Goal: Contribute content

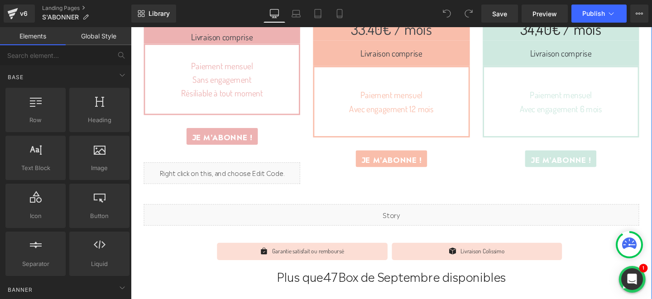
scroll to position [419, 0]
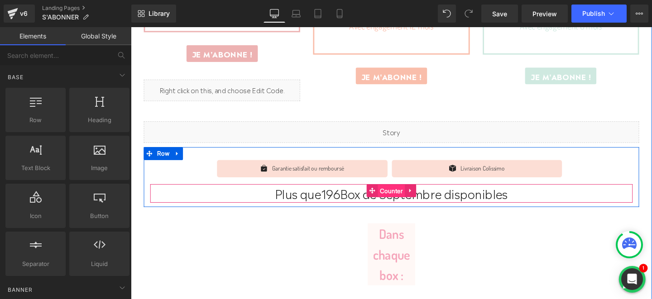
click at [403, 200] on span "Counter" at bounding box center [404, 200] width 29 height 14
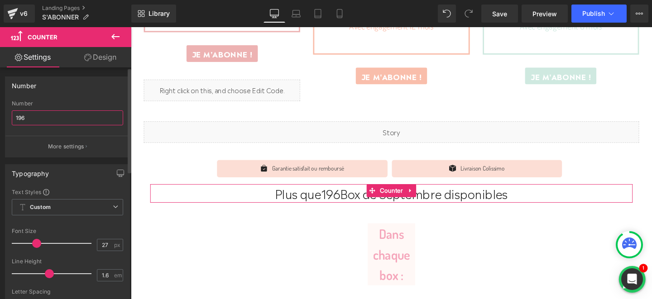
click at [25, 122] on input "196" at bounding box center [67, 117] width 111 height 15
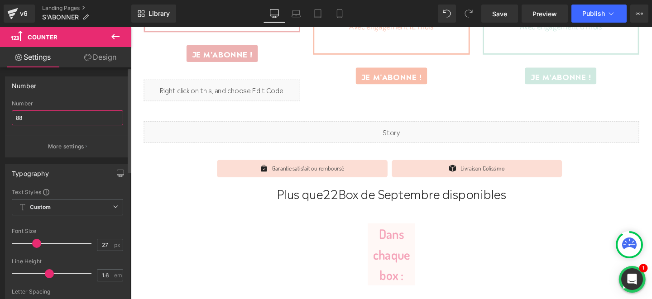
type input "88"
click at [87, 94] on div "Number" at bounding box center [67, 85] width 124 height 17
click at [336, 10] on icon at bounding box center [339, 13] width 9 height 9
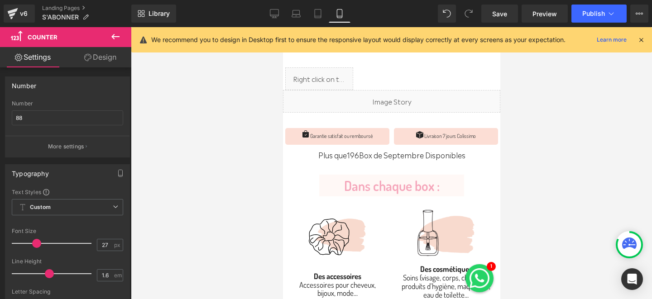
scroll to position [293, 0]
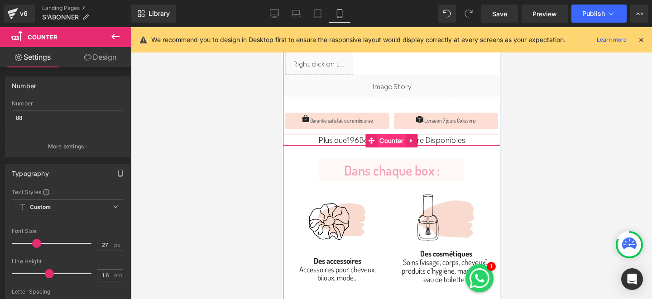
click at [379, 141] on span "Counter" at bounding box center [391, 141] width 29 height 14
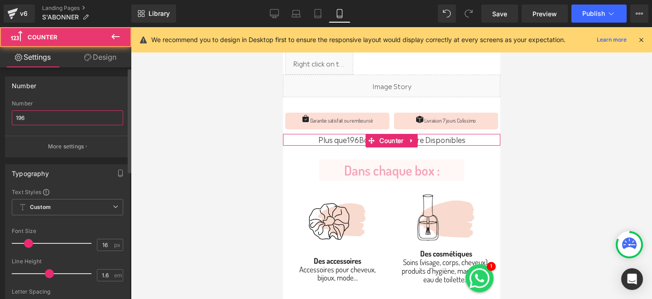
click at [34, 117] on input "196" at bounding box center [67, 117] width 111 height 15
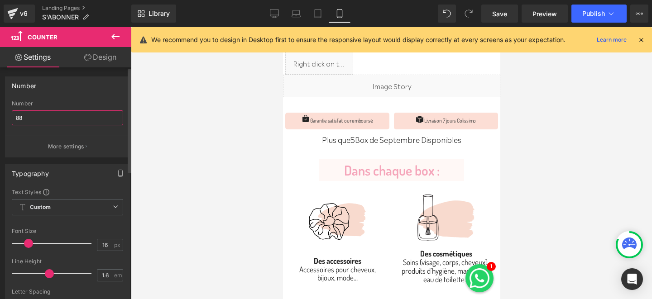
type input "88"
click at [69, 94] on div "Number 196 Number 88 More settings" at bounding box center [67, 116] width 125 height 81
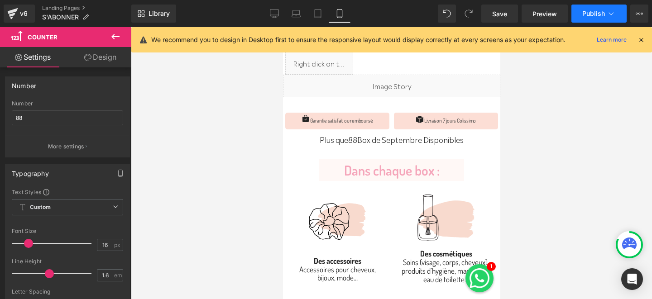
click at [580, 14] on button "Publish" at bounding box center [598, 14] width 55 height 18
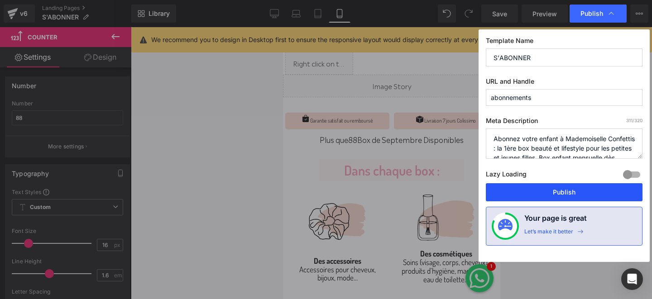
drag, startPoint x: 518, startPoint y: 191, endPoint x: 126, endPoint y: 159, distance: 393.3
click at [518, 191] on button "Publish" at bounding box center [564, 192] width 157 height 18
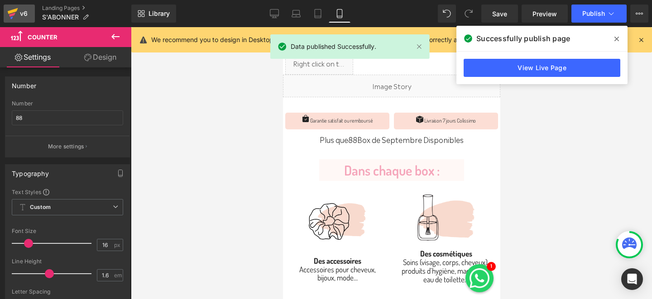
click at [22, 15] on div "v6" at bounding box center [23, 14] width 11 height 12
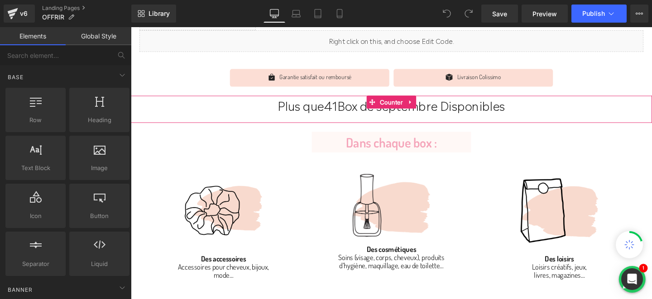
click at [402, 106] on span "Counter" at bounding box center [404, 106] width 29 height 14
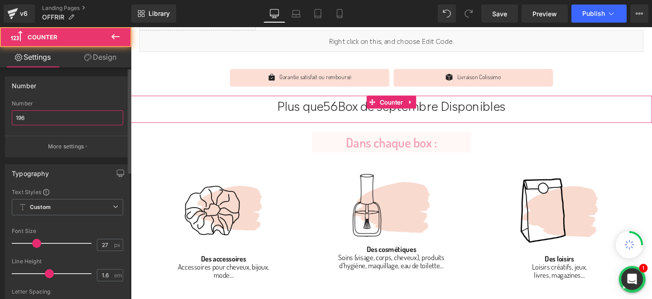
click at [57, 115] on input "196" at bounding box center [67, 117] width 111 height 15
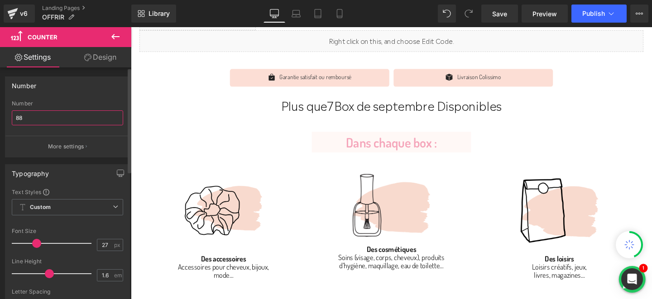
type input "88"
click at [92, 88] on div "Number" at bounding box center [67, 85] width 124 height 17
click at [343, 16] on icon at bounding box center [339, 13] width 9 height 9
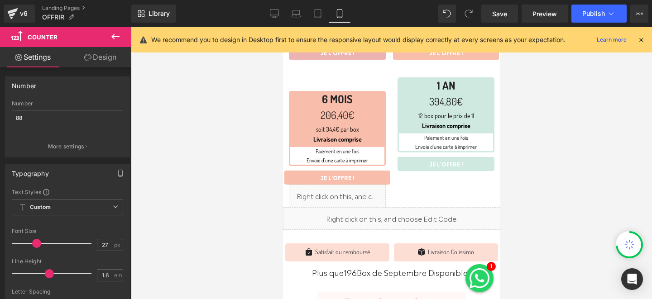
scroll to position [410, 0]
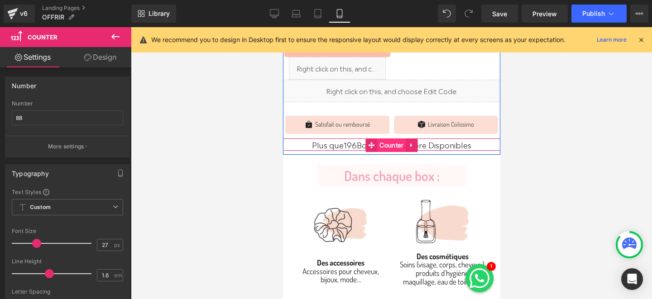
click at [381, 142] on span "Counter" at bounding box center [391, 145] width 29 height 14
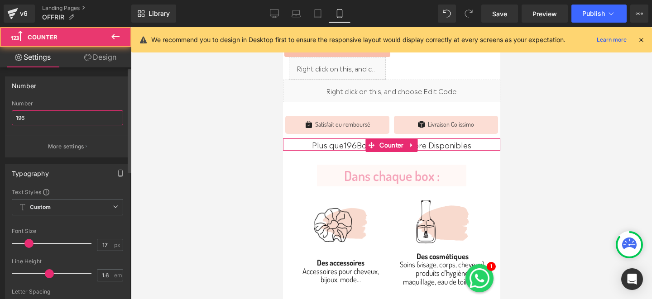
click at [81, 115] on input "196" at bounding box center [67, 117] width 111 height 15
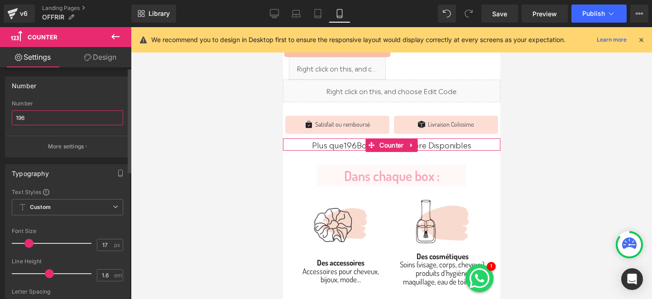
click at [81, 115] on input "196" at bounding box center [67, 117] width 111 height 15
type input "9"
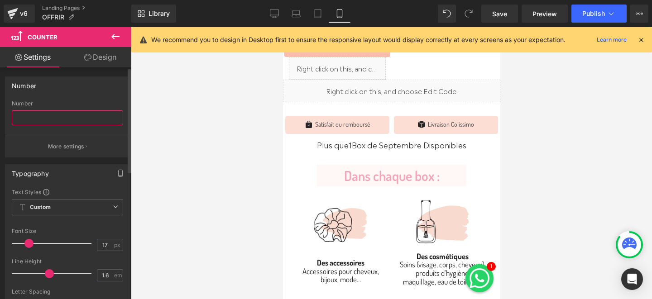
type input "_"
type input "88"
click at [86, 95] on div "Number 196 Number 88 More settings" at bounding box center [67, 116] width 125 height 81
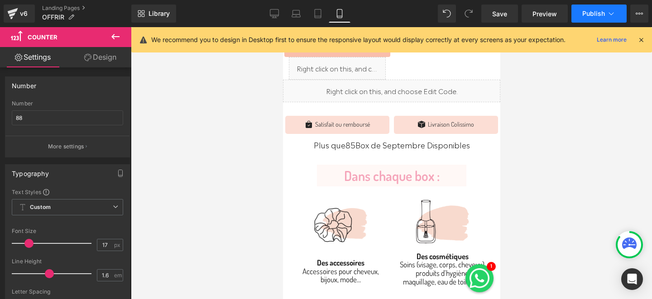
click at [591, 13] on span "Publish" at bounding box center [593, 13] width 23 height 7
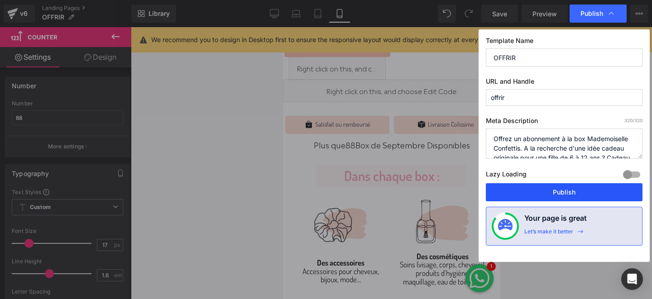
click at [506, 193] on button "Publish" at bounding box center [564, 192] width 157 height 18
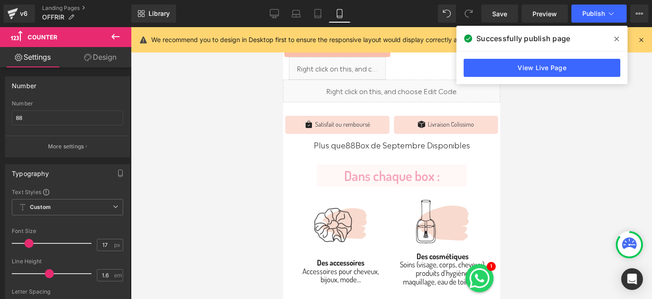
click at [617, 40] on icon at bounding box center [616, 39] width 5 height 5
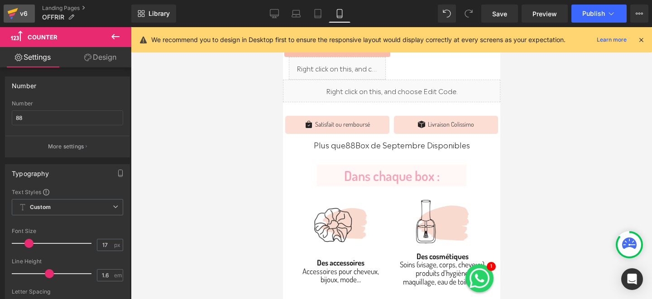
click at [6, 13] on link "v6" at bounding box center [19, 14] width 31 height 18
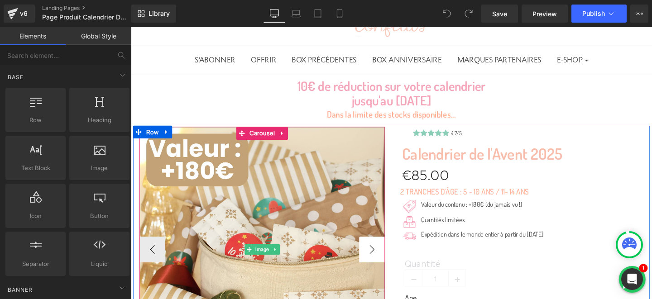
scroll to position [165, 0]
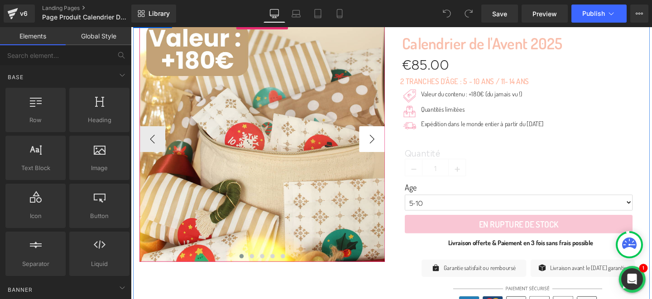
click at [381, 147] on button "›" at bounding box center [384, 144] width 27 height 27
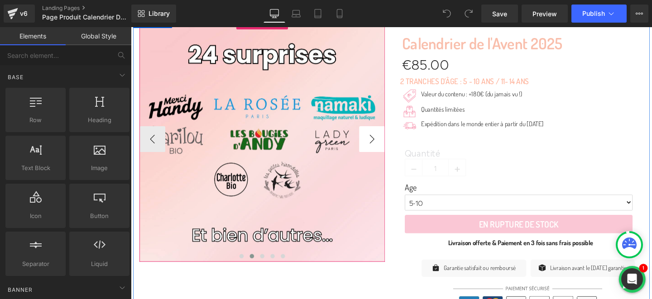
scroll to position [0, 0]
click at [381, 147] on button "›" at bounding box center [384, 144] width 27 height 27
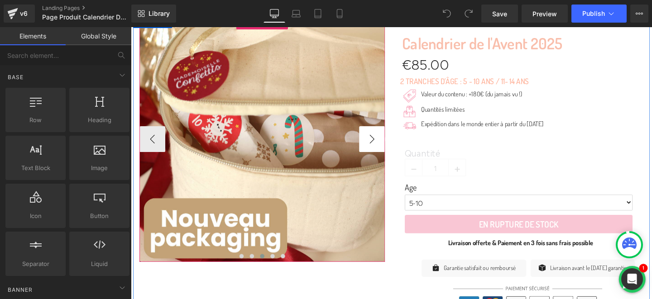
click at [381, 147] on button "›" at bounding box center [384, 144] width 27 height 27
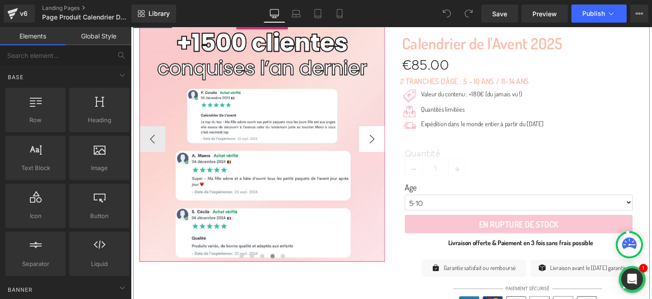
click at [381, 147] on button "›" at bounding box center [384, 144] width 27 height 27
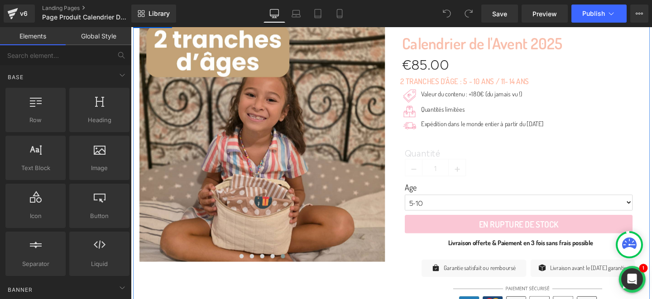
click at [460, 93] on div "Image Valeur du contenu : +180€ (du jamais vu !) Text Block Icon List Image Qua…" at bounding box center [543, 116] width 253 height 47
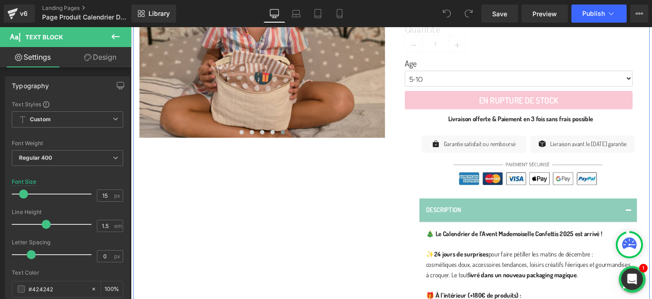
scroll to position [475, 0]
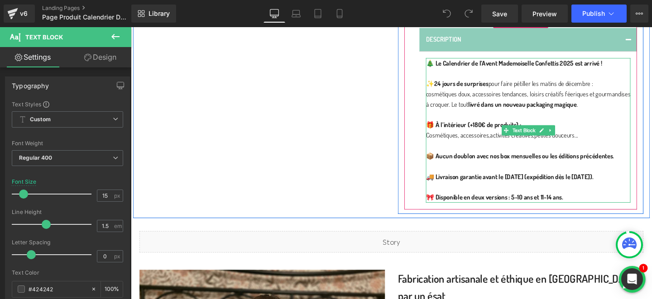
click at [538, 158] on p at bounding box center [548, 152] width 215 height 11
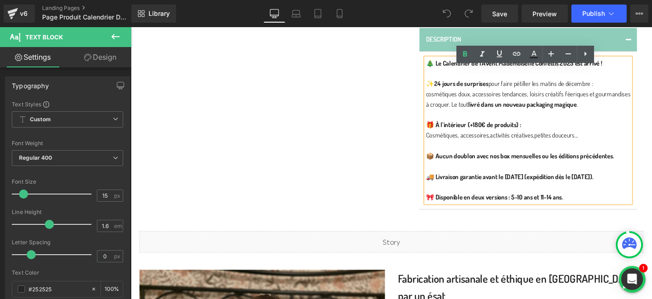
click at [622, 167] on strong "📦 Aucun doublon avec nos box mensuelles ou les éditions précédentes." at bounding box center [540, 162] width 198 height 9
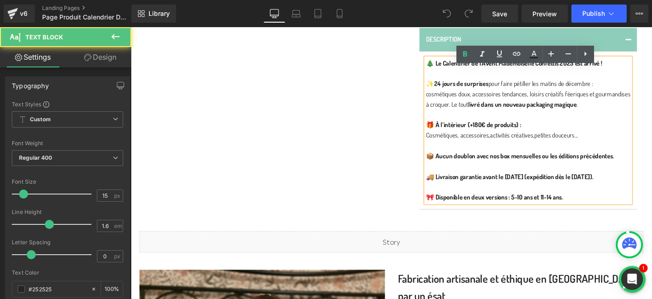
click at [649, 168] on p "📦 Aucun doublon avec nos box mensuelles ou les éditions précédentes." at bounding box center [548, 163] width 215 height 11
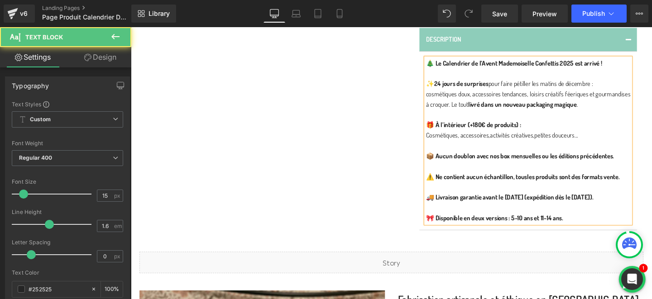
click at [544, 189] on strong "⚠️ Ne contient aucun échantillon, tousles produits sont des formats vente." at bounding box center [543, 184] width 204 height 9
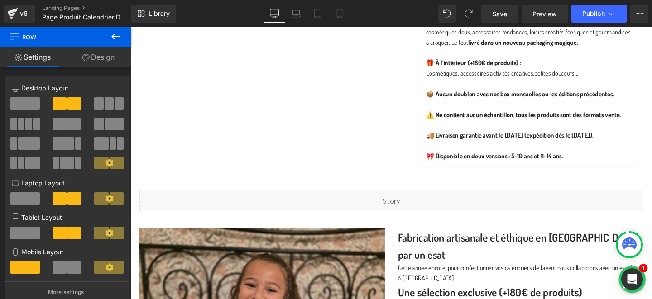
scroll to position [546, 0]
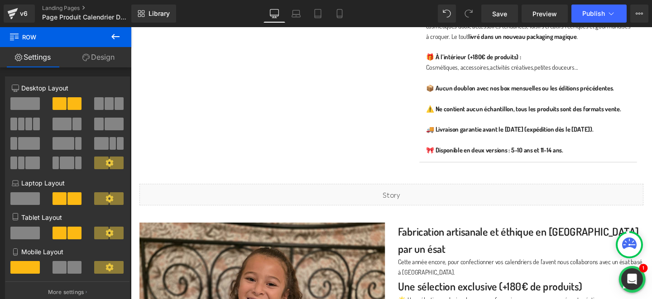
click at [485, 117] on strong "⚠️ Ne contient aucun échantillon, tous les produits sont des formats vente." at bounding box center [543, 113] width 205 height 9
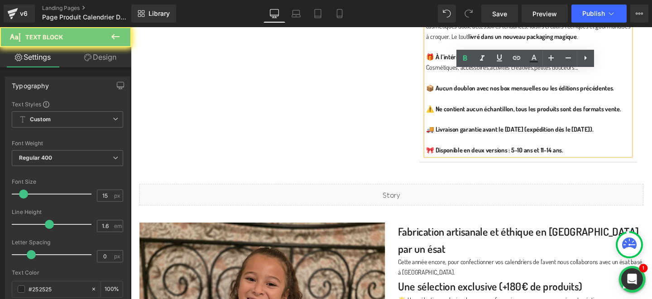
click at [485, 117] on strong "⚠️ Ne contient aucun échantillon, tous les produits sont des formats vente." at bounding box center [543, 113] width 205 height 9
copy strong "⚠️ Ne contient aucun échantillon, tous les produits sont des formats vente."
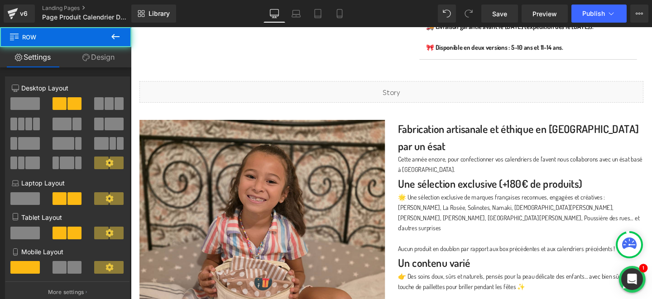
scroll to position [722, 0]
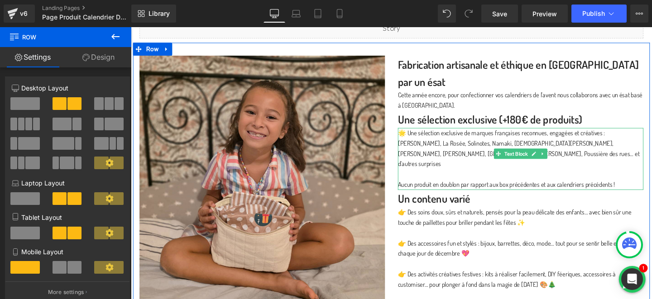
click at [531, 187] on p "Aucun produit en doublon par rapport aux box précédentes et aux calendriers pré…" at bounding box center [540, 192] width 258 height 11
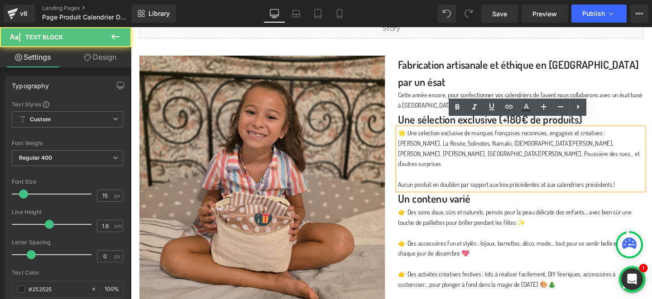
click at [651, 187] on p "Aucun produit en doublon par rapport aux box précédentes et aux calendriers pré…" at bounding box center [540, 192] width 258 height 11
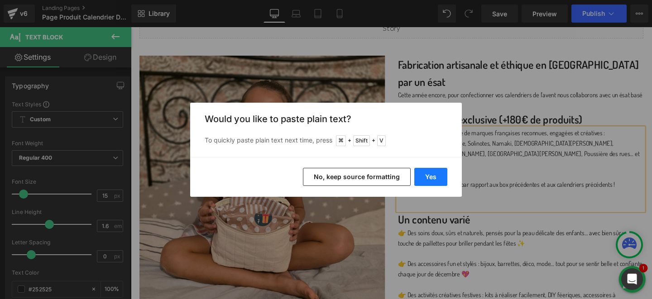
click at [420, 180] on button "Yes" at bounding box center [430, 177] width 33 height 18
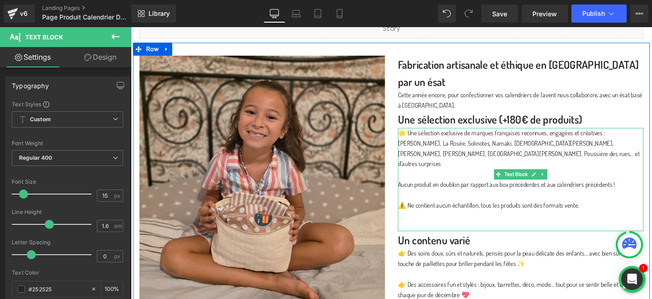
click at [449, 231] on p at bounding box center [540, 236] width 258 height 11
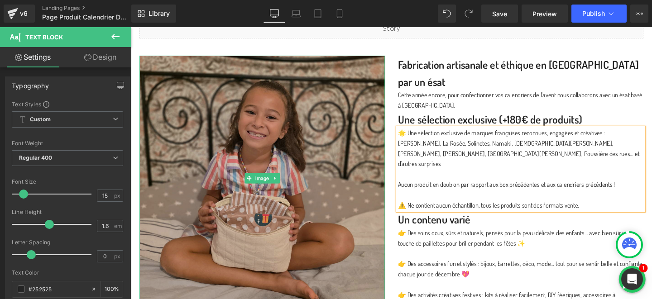
click at [343, 196] on img at bounding box center [269, 186] width 258 height 258
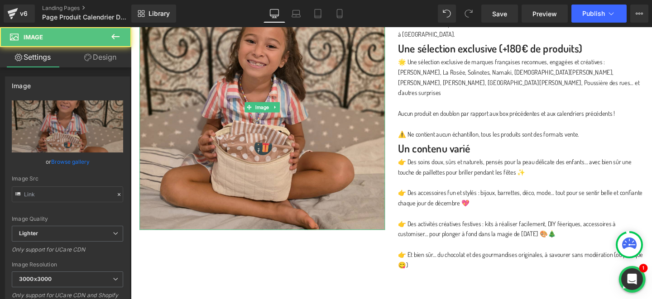
scroll to position [800, 0]
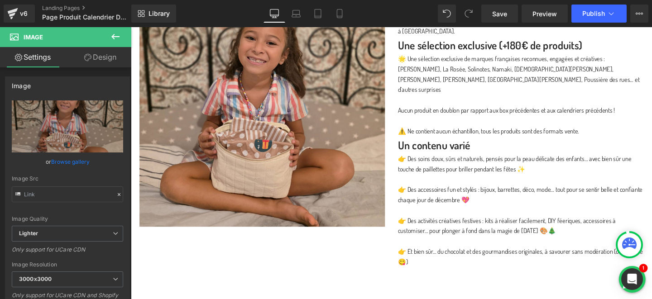
click at [419, 118] on p "Aucun produit en doublon par rapport aux box précédentes et aux calendriers pré…" at bounding box center [540, 126] width 258 height 33
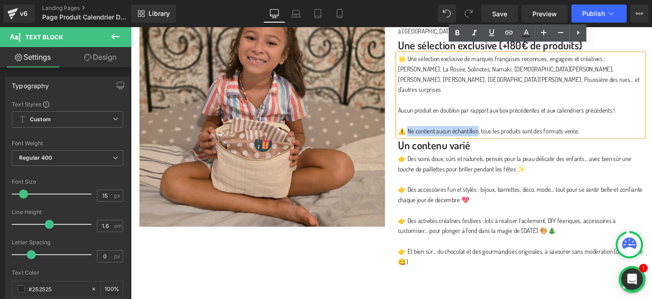
drag, startPoint x: 420, startPoint y: 118, endPoint x: 496, endPoint y: 117, distance: 76.0
click at [496, 117] on p "Aucun produit en doublon par rapport aux box précédentes et aux calendriers pré…" at bounding box center [540, 126] width 258 height 33
click at [457, 39] on link at bounding box center [457, 32] width 17 height 17
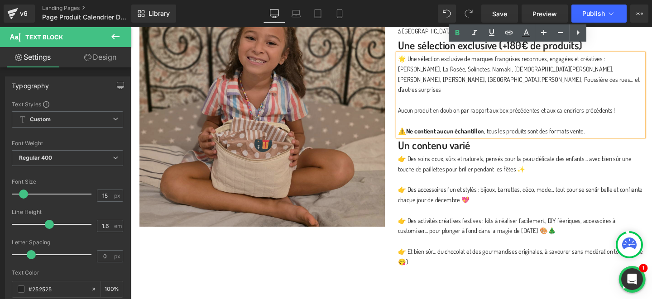
click at [341, 112] on img at bounding box center [269, 108] width 258 height 258
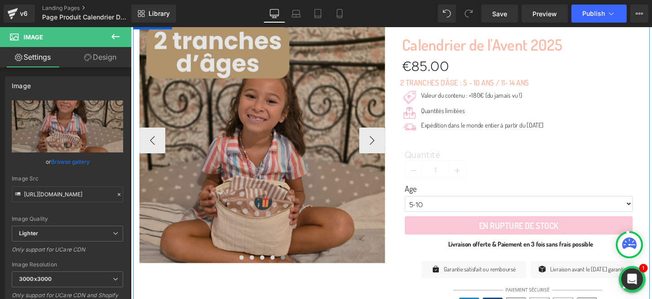
scroll to position [194, 0]
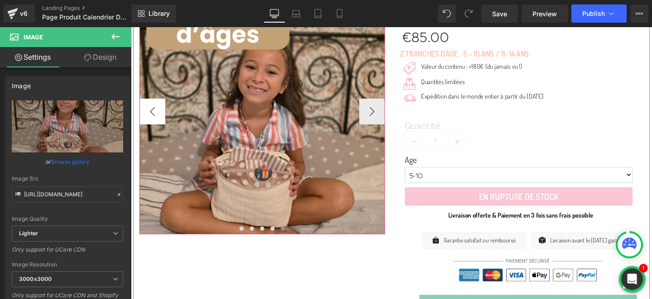
click at [156, 116] on button "‹" at bounding box center [153, 115] width 27 height 27
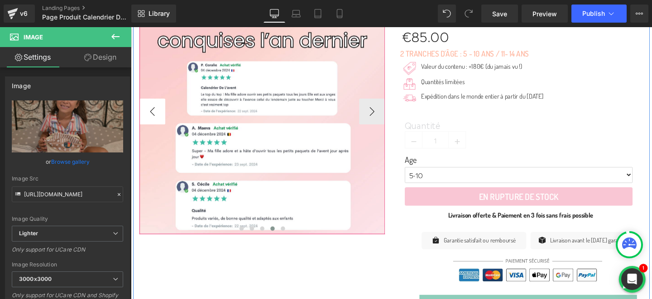
click at [156, 116] on button "‹" at bounding box center [153, 115] width 27 height 27
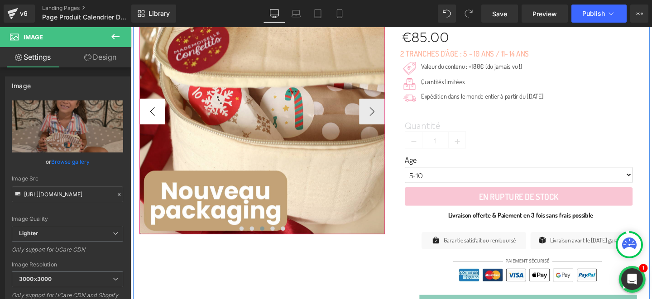
click at [156, 116] on button "‹" at bounding box center [153, 115] width 27 height 27
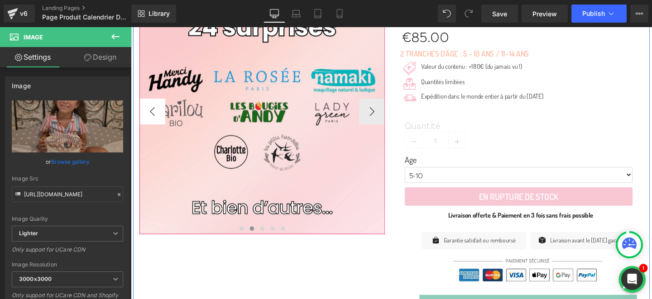
click at [156, 116] on button "‹" at bounding box center [153, 115] width 27 height 27
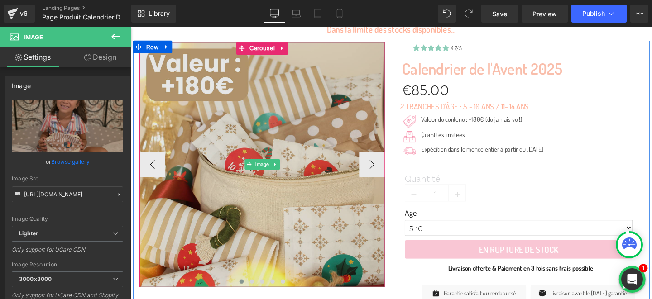
scroll to position [124, 0]
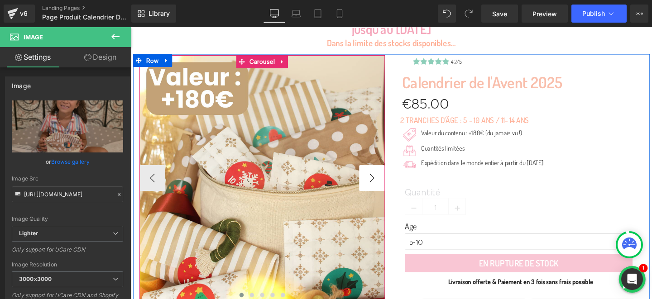
click at [380, 185] on button "›" at bounding box center [384, 185] width 27 height 27
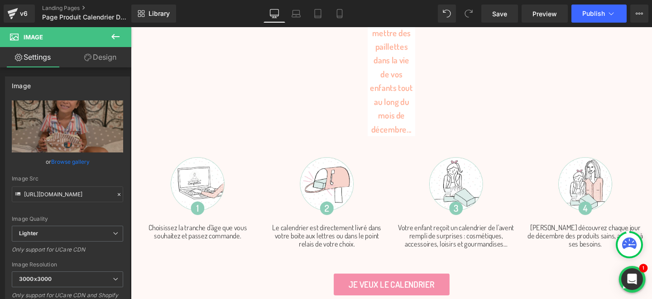
scroll to position [1752, 0]
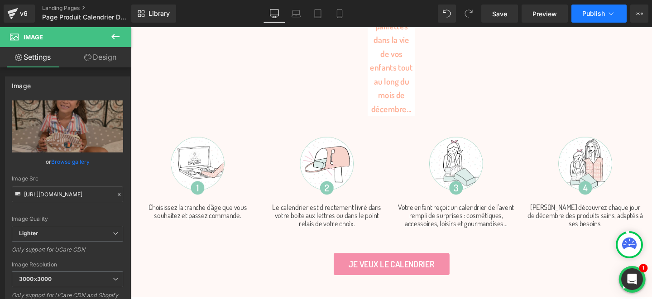
click at [603, 6] on button "Publish" at bounding box center [598, 14] width 55 height 18
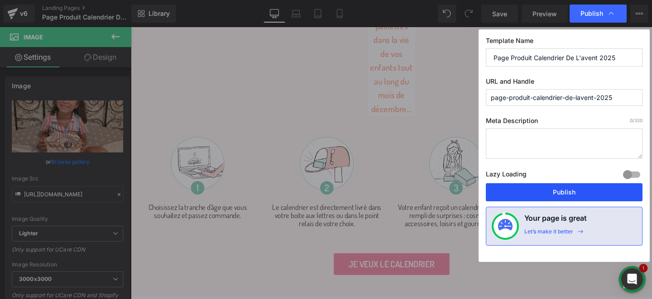
click at [516, 189] on button "Publish" at bounding box center [564, 192] width 157 height 18
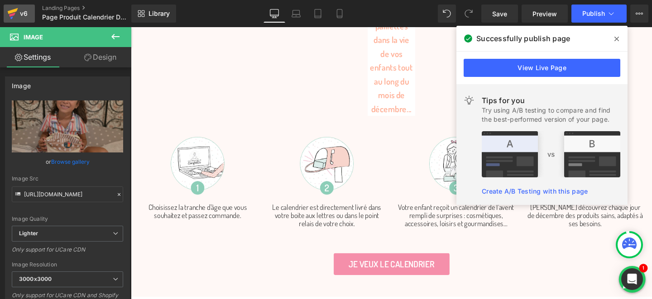
click at [12, 18] on icon at bounding box center [12, 13] width 11 height 23
